Goal: Information Seeking & Learning: Check status

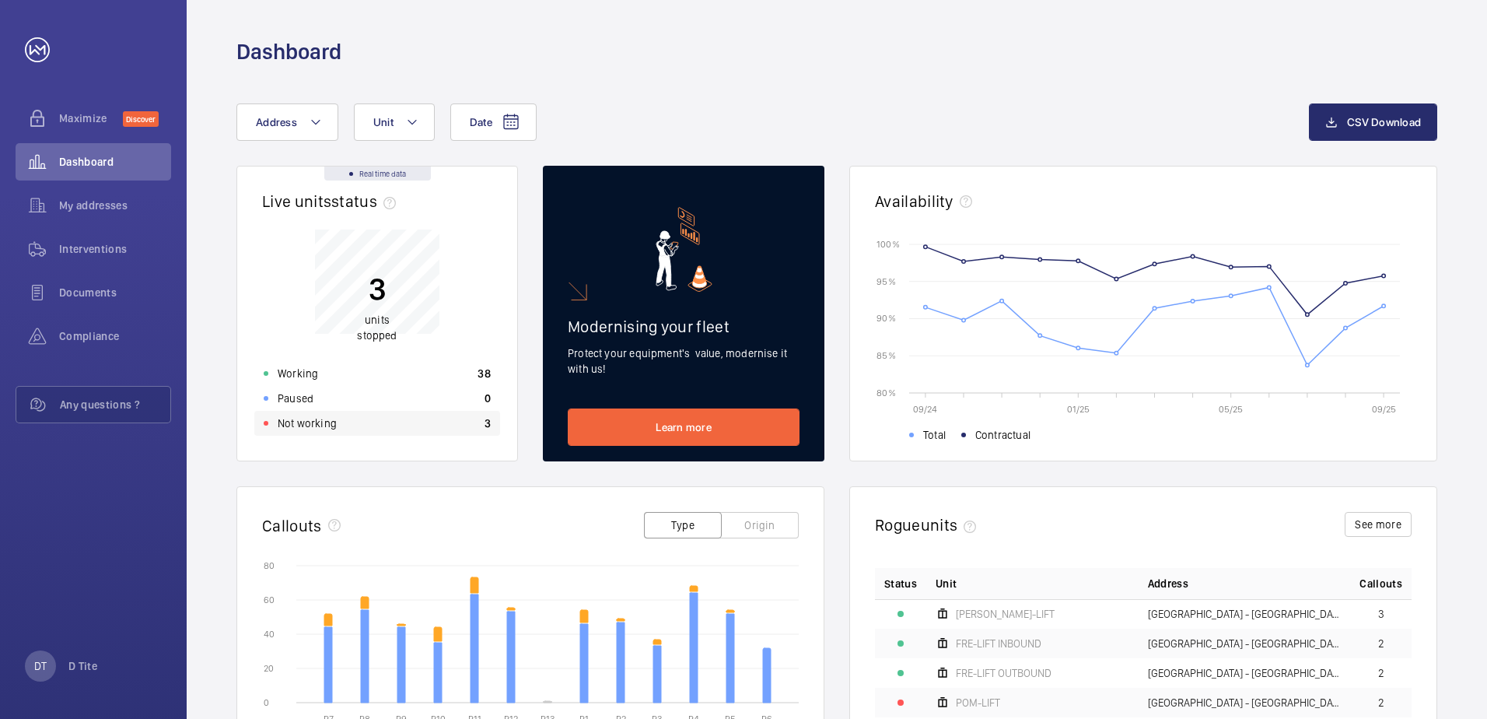
click at [282, 416] on p "Not working" at bounding box center [307, 423] width 59 height 16
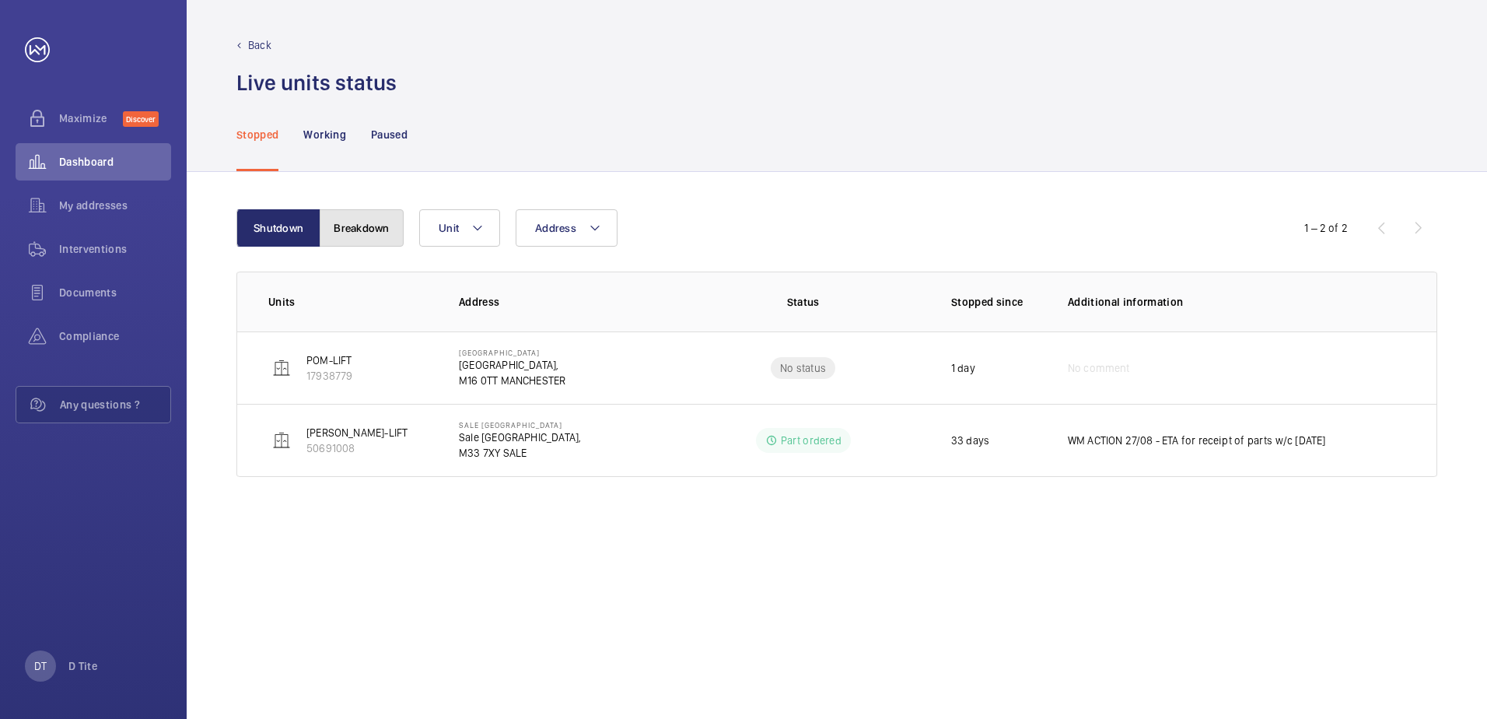
click at [384, 232] on button "Breakdown" at bounding box center [362, 227] width 84 height 37
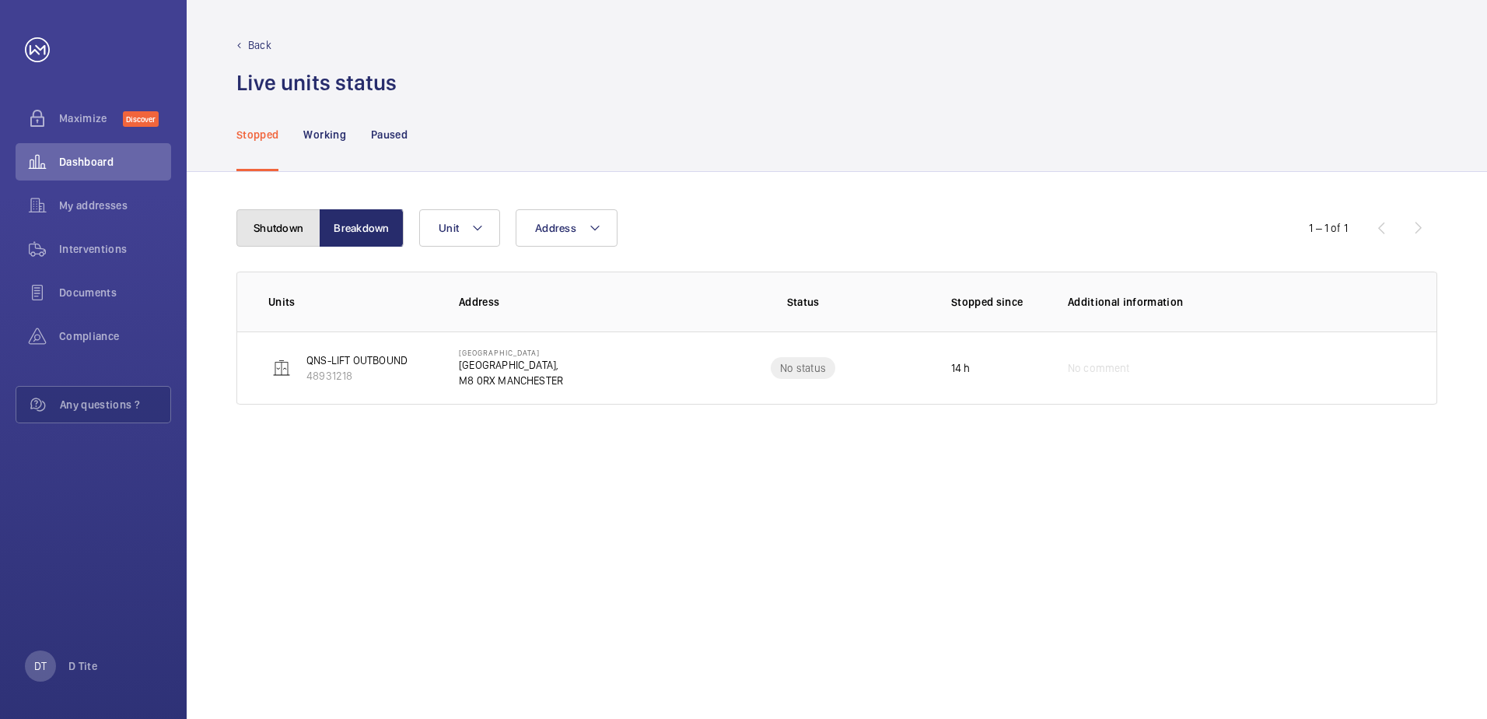
click at [307, 222] on button "Shutdown" at bounding box center [278, 227] width 84 height 37
